Goal: Find specific page/section: Find specific page/section

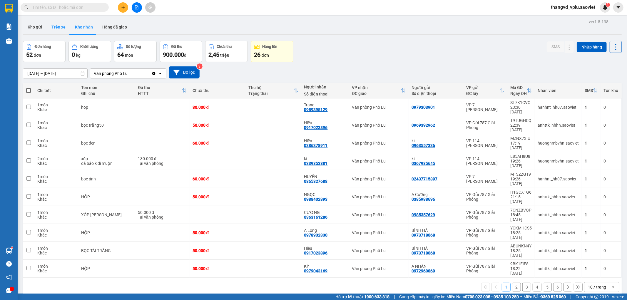
drag, startPoint x: 69, startPoint y: 24, endPoint x: 63, endPoint y: 24, distance: 5.3
click at [68, 24] on button "Trên xe" at bounding box center [59, 27] width 24 height 14
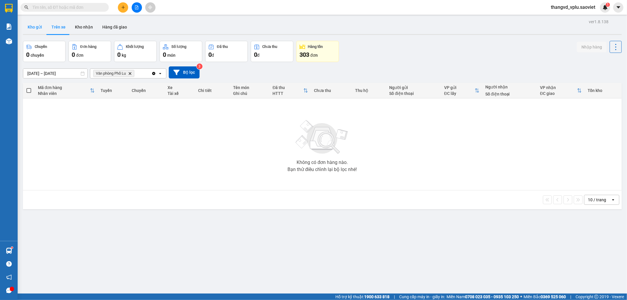
click at [35, 28] on button "Kho gửi" at bounding box center [35, 27] width 24 height 14
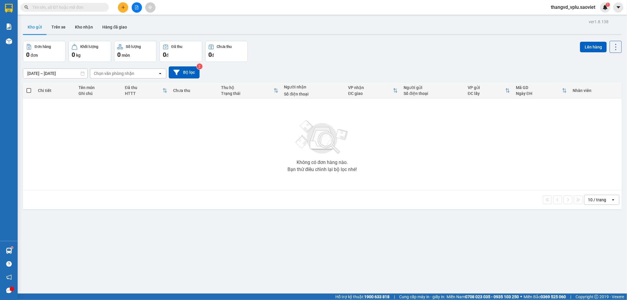
click at [68, 8] on input "text" at bounding box center [66, 7] width 69 height 6
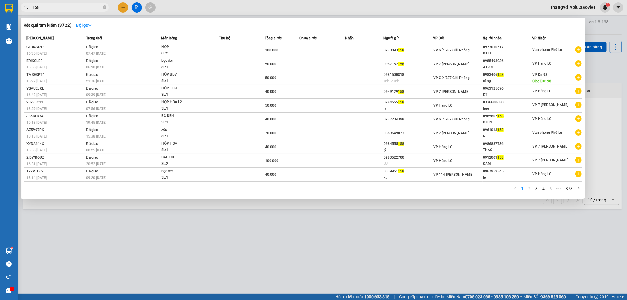
click at [82, 8] on input "158" at bounding box center [66, 7] width 69 height 6
click at [115, 230] on div at bounding box center [313, 150] width 627 height 300
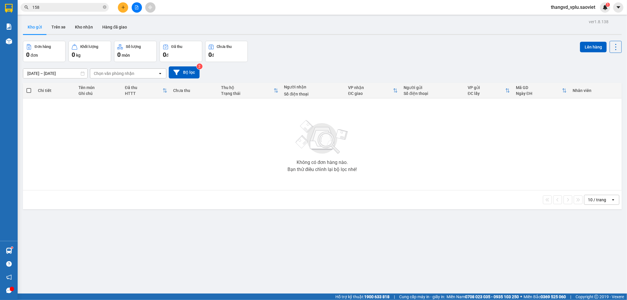
click at [72, 6] on input "158" at bounding box center [66, 7] width 69 height 6
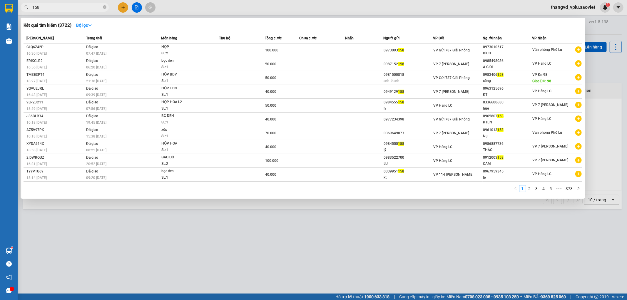
click at [72, 6] on input "158" at bounding box center [66, 7] width 69 height 6
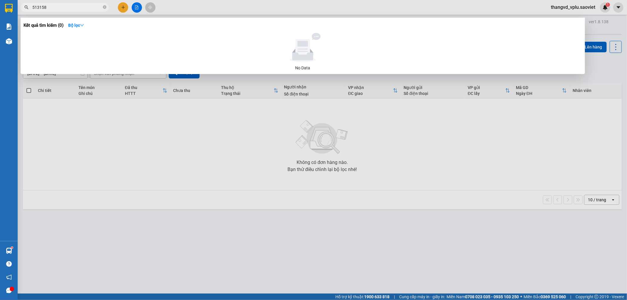
click at [68, 10] on input "513158" at bounding box center [66, 7] width 69 height 6
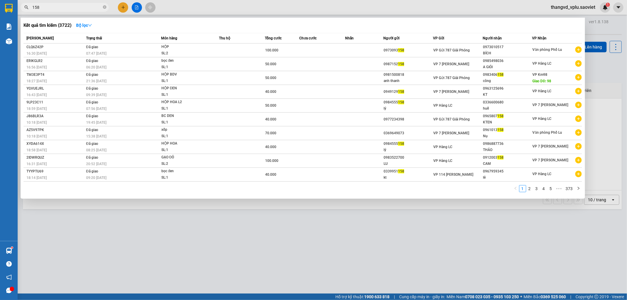
click at [79, 11] on span "158" at bounding box center [65, 7] width 88 height 9
click at [78, 12] on div at bounding box center [313, 150] width 627 height 300
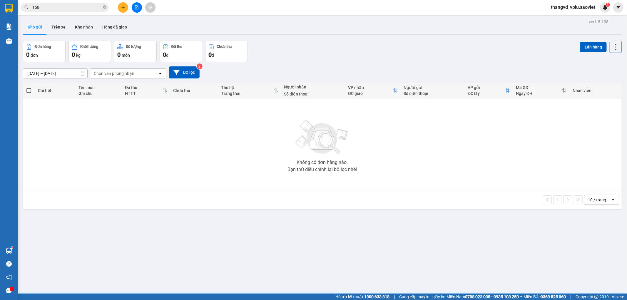
click at [78, 11] on span "158" at bounding box center [65, 7] width 88 height 9
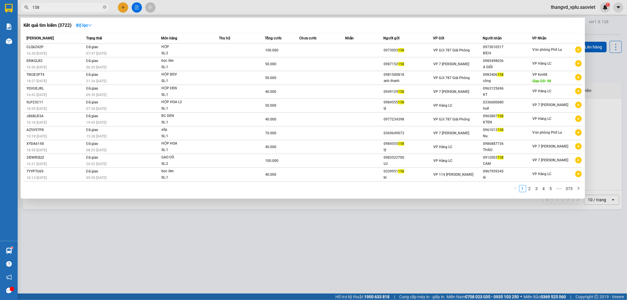
click at [77, 10] on input "158" at bounding box center [66, 7] width 69 height 6
click at [75, 8] on input "158" at bounding box center [66, 7] width 69 height 6
type input "l"
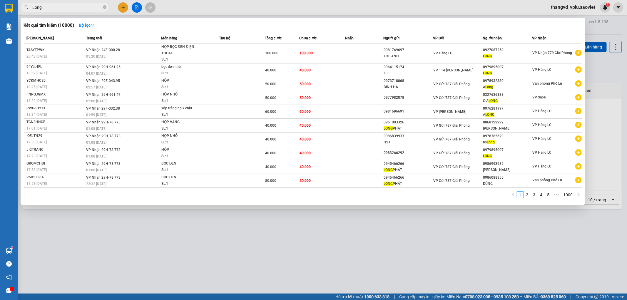
type input "Long"
click at [173, 230] on div at bounding box center [313, 150] width 627 height 300
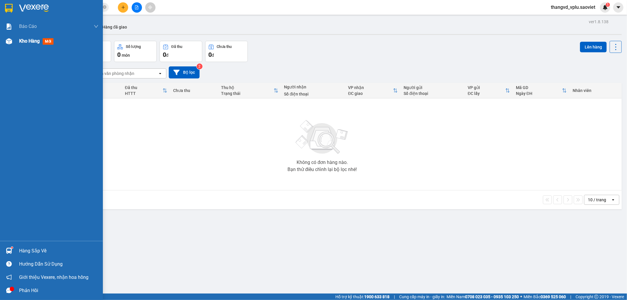
click at [9, 42] on img at bounding box center [9, 41] width 6 height 6
click at [15, 41] on div "Kho hàng mới" at bounding box center [51, 41] width 103 height 15
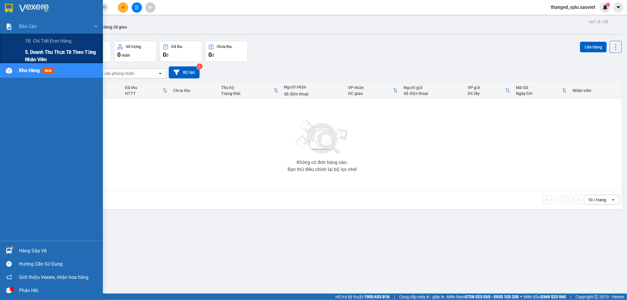
click at [40, 53] on span "5. Doanh thu thực tế theo từng nhân viên" at bounding box center [61, 55] width 73 height 15
